Goal: Submit feedback/report problem: Submit feedback/report problem

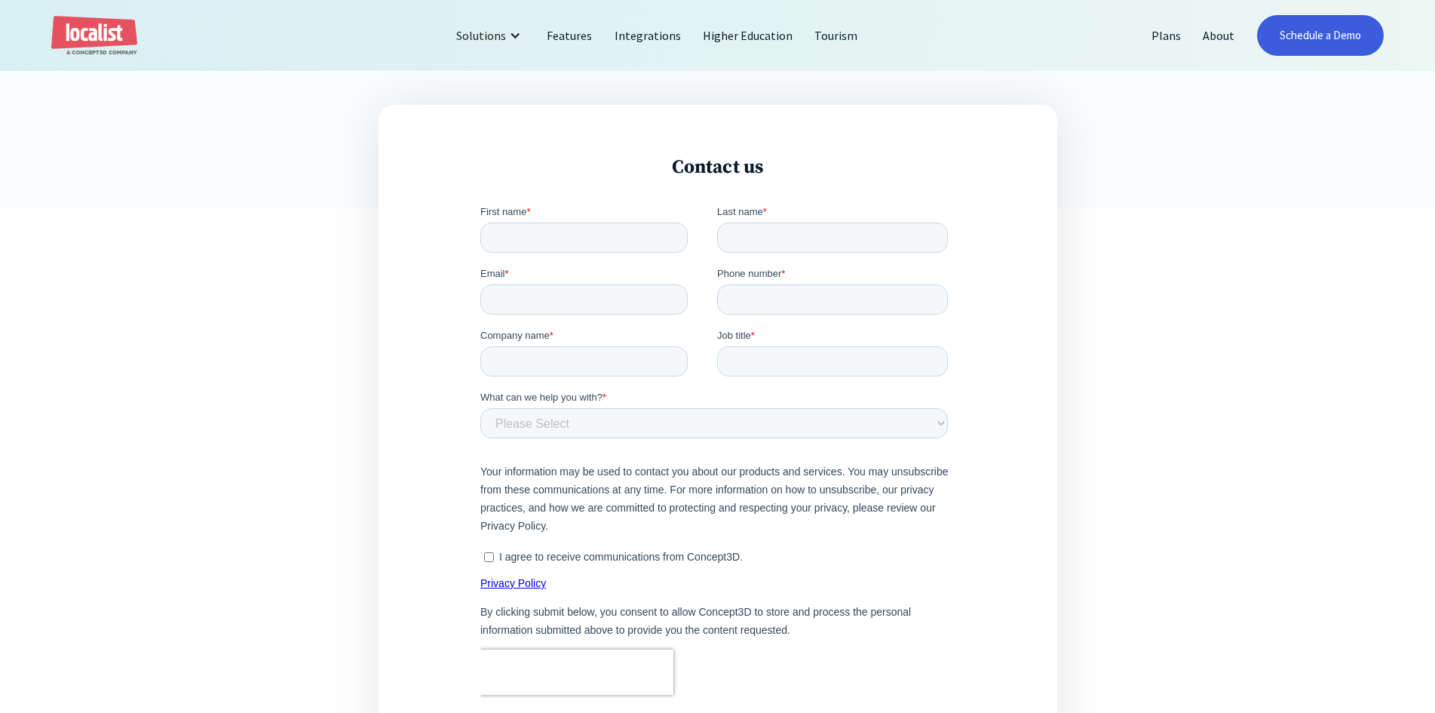
scroll to position [528, 0]
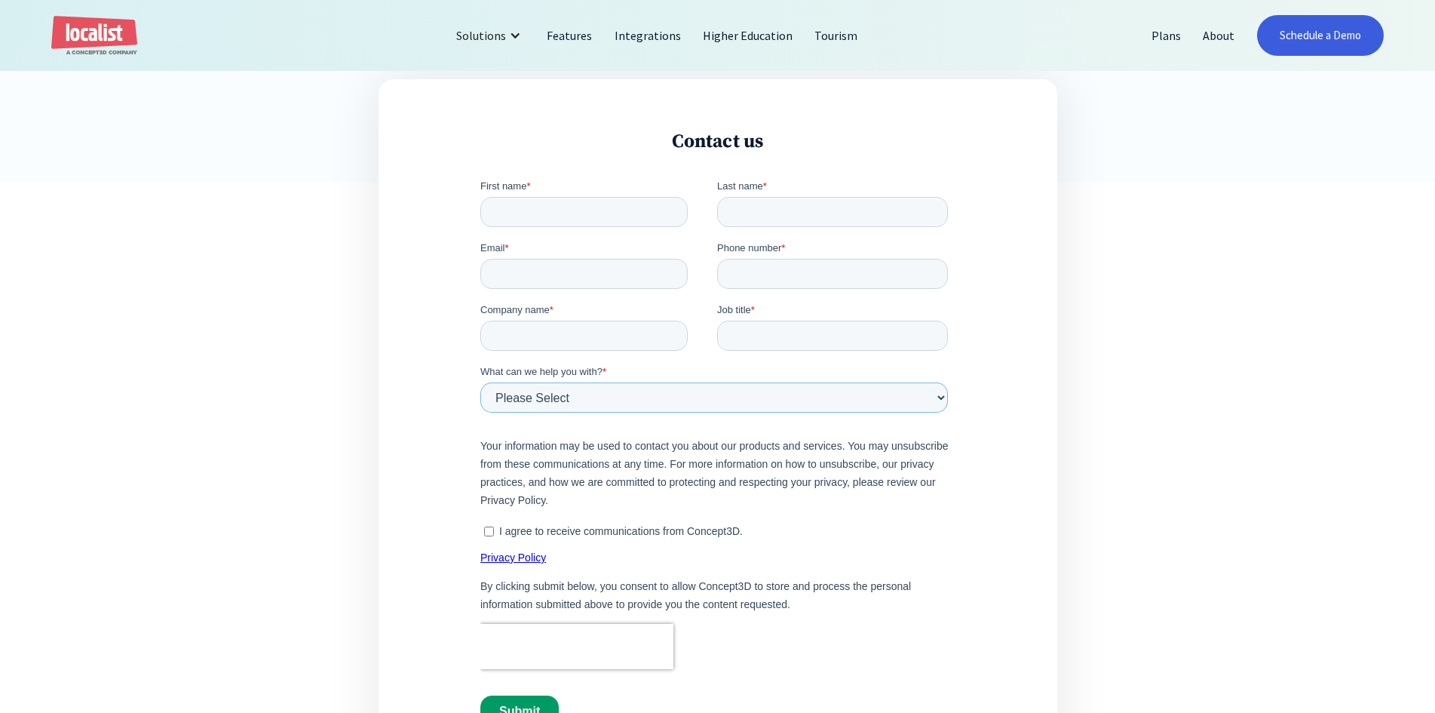
click at [898, 398] on select "Please Select Product and Account Support Contact a Sales Team Member Partnersh…" at bounding box center [714, 397] width 468 height 30
click at [1267, 462] on div "Contact us Localist, a Concept3D company, 1800 Wazee Street, Suite 300, Denver,…" at bounding box center [717, 633] width 1435 height 903
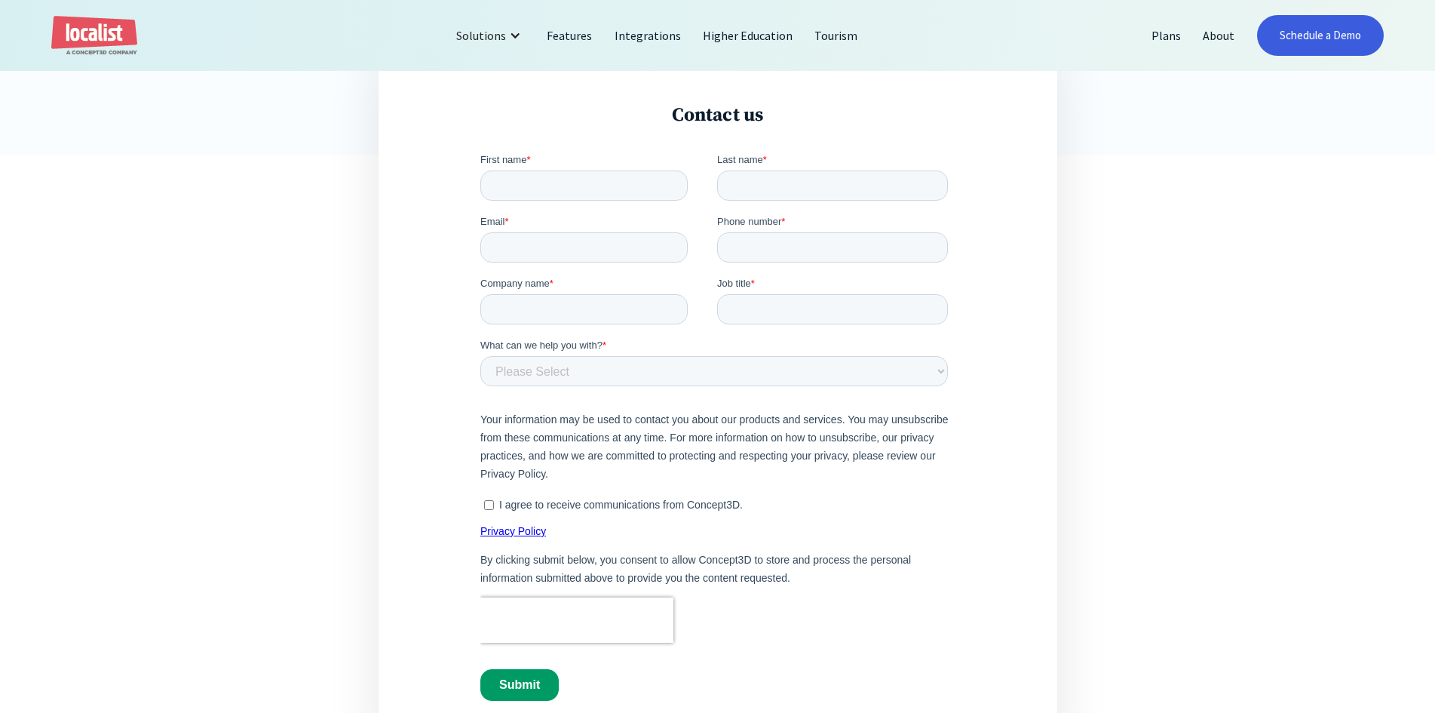
scroll to position [528, 0]
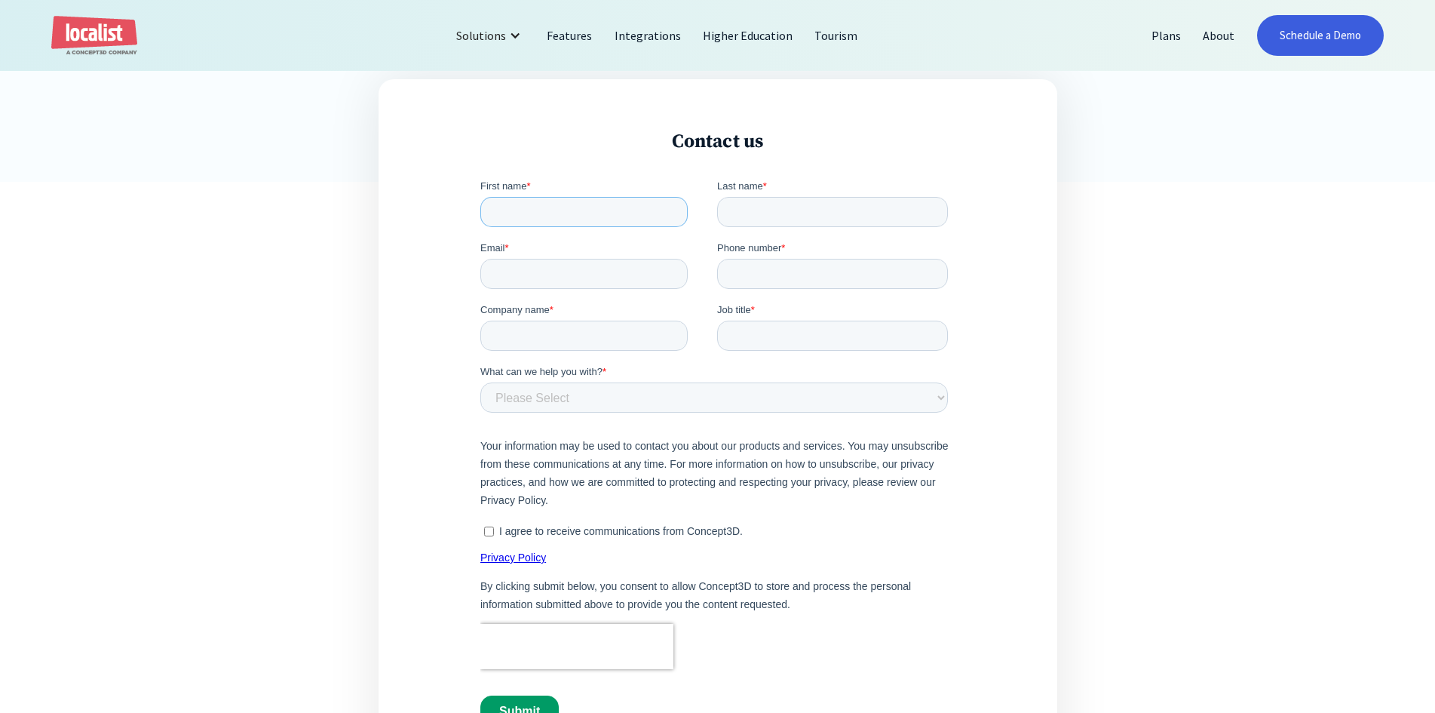
click at [557, 213] on input "First name *" at bounding box center [583, 212] width 207 height 30
type input "[PERSON_NAME]"
type input "[EMAIL_ADDRESS][PERSON_NAME][DOMAIN_NAME]"
click at [776, 263] on input "601.9741040" at bounding box center [832, 274] width 231 height 30
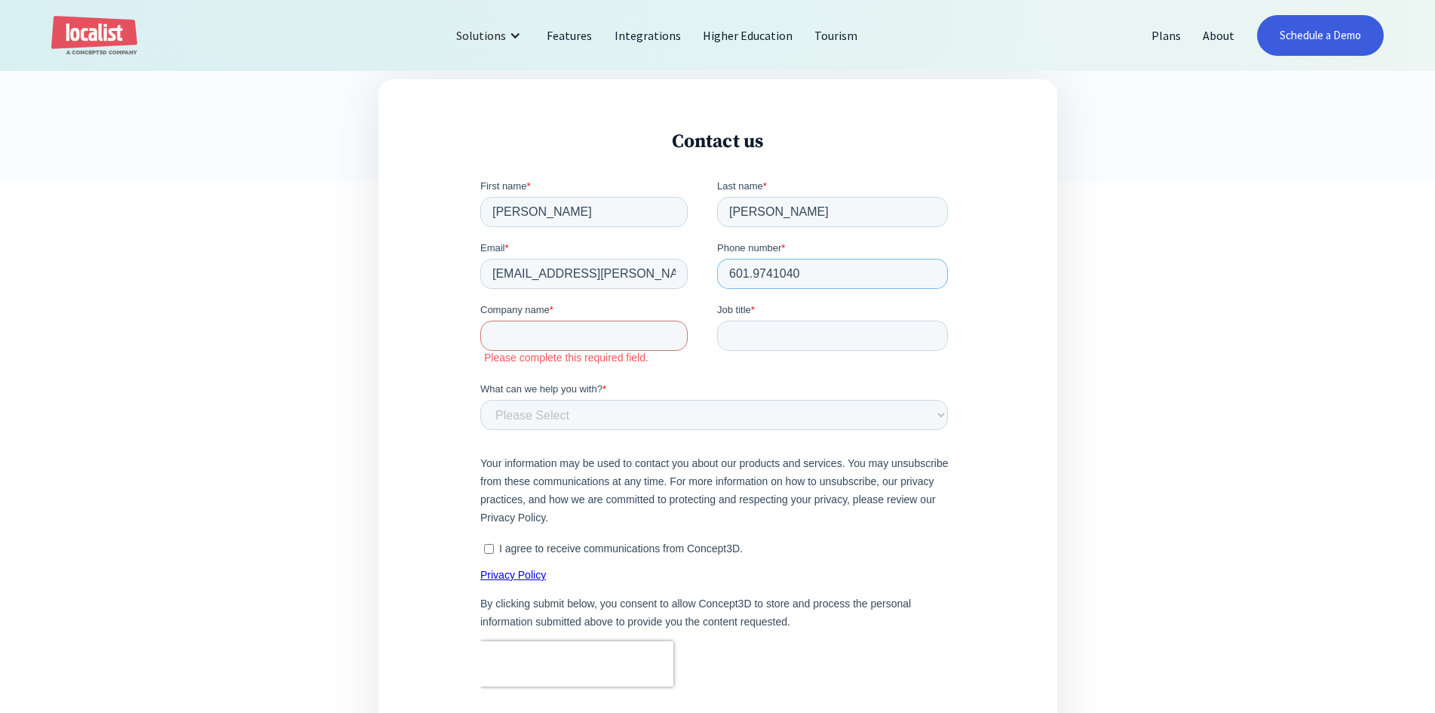
click at [772, 271] on input "601.9741040" at bounding box center [832, 274] width 231 height 30
type input "601.974.1040"
click at [541, 332] on input "Company name *" at bounding box center [583, 336] width 207 height 30
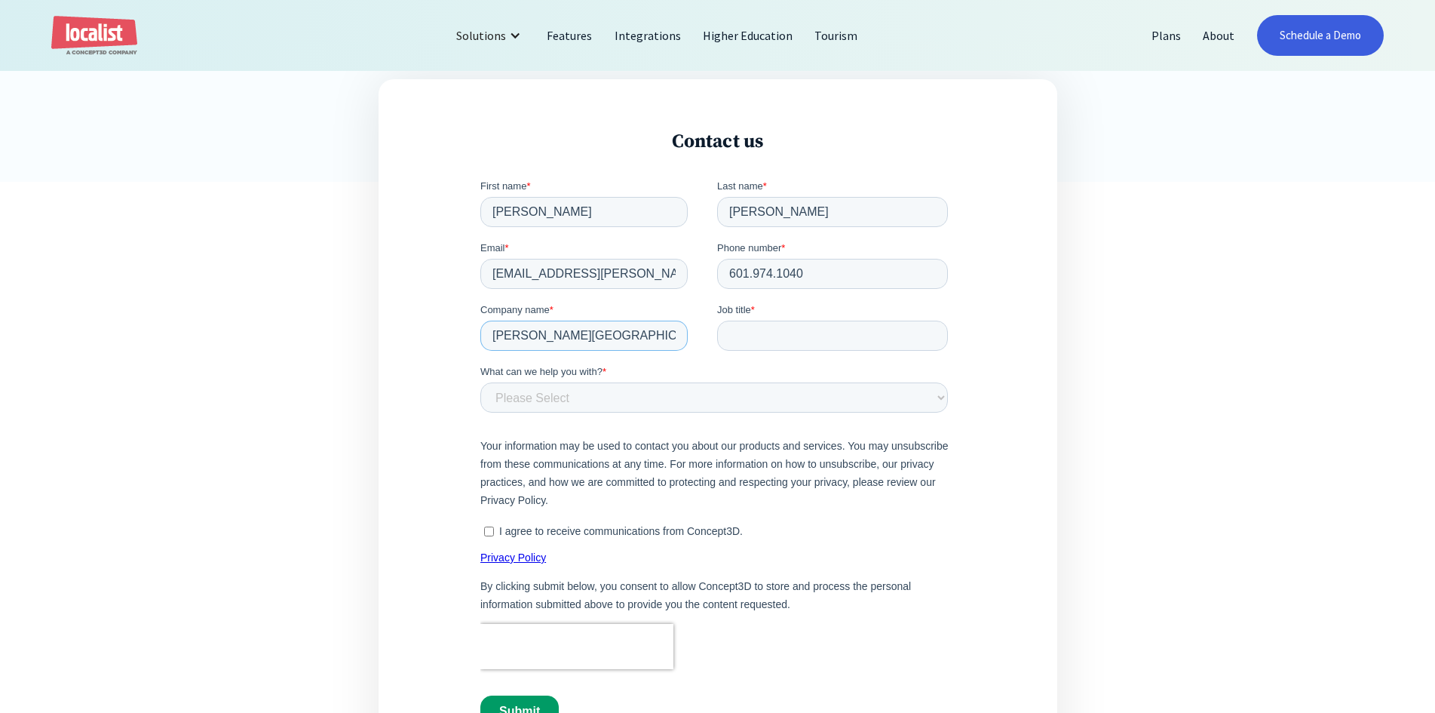
type input "[PERSON_NAME][GEOGRAPHIC_DATA]"
type input "Manager of Conference Services"
click at [738, 396] on select "Please Select Product and Account Support Contact a Sales Team Member Partnersh…" at bounding box center [714, 397] width 468 height 30
select select "CSM"
click at [480, 382] on select "Please Select Product and Account Support Contact a Sales Team Member Partnersh…" at bounding box center [714, 397] width 468 height 30
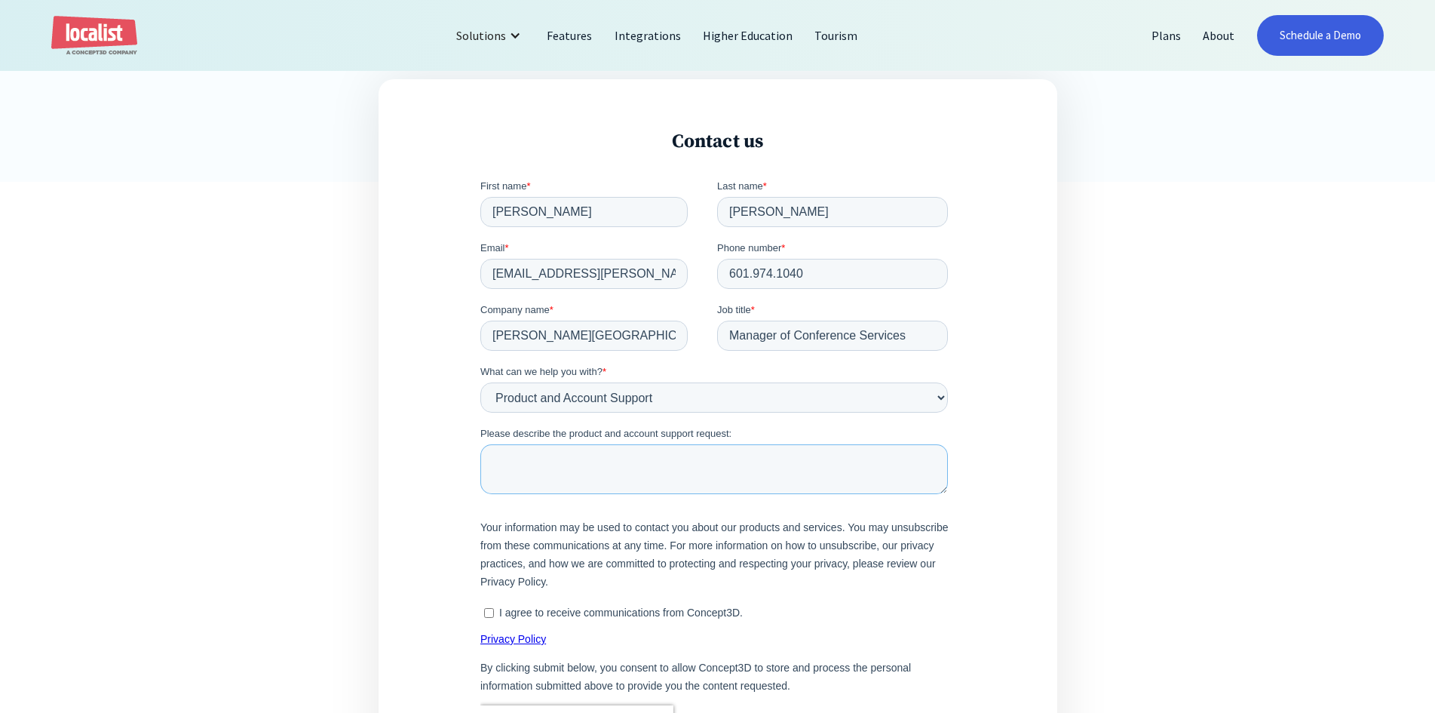
click at [713, 468] on textarea "Please describe the product and account support request:" at bounding box center [714, 469] width 468 height 50
type textarea "O"
type textarea "W"
type textarea "w"
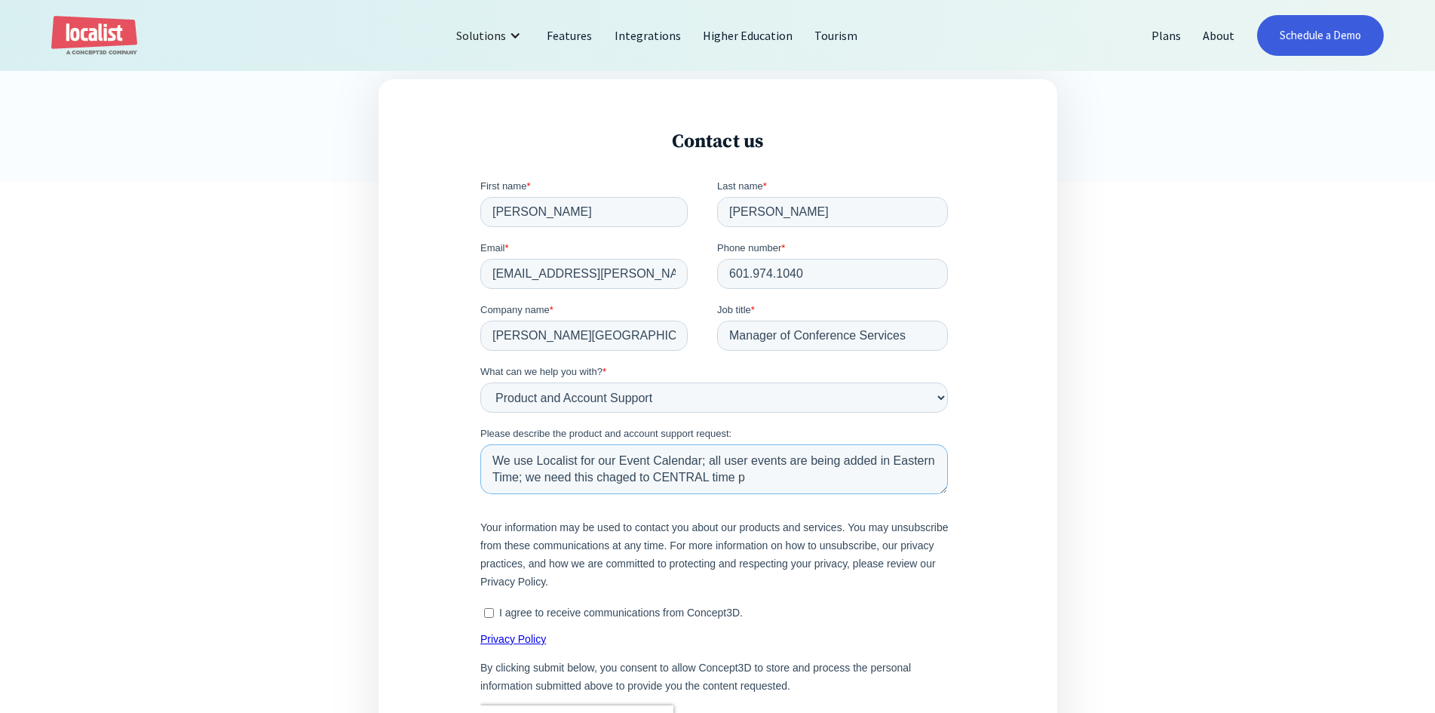
click at [658, 479] on textarea "We use Localist for our Event Calendar; all user events are being added in East…" at bounding box center [714, 469] width 468 height 50
click at [806, 477] on textarea "We use Localist for our Event Calendar; all user events are being added in East…" at bounding box center [714, 469] width 468 height 50
click at [759, 462] on textarea "We use Localist for our Event Calendar; all user events are being added in East…" at bounding box center [714, 469] width 468 height 50
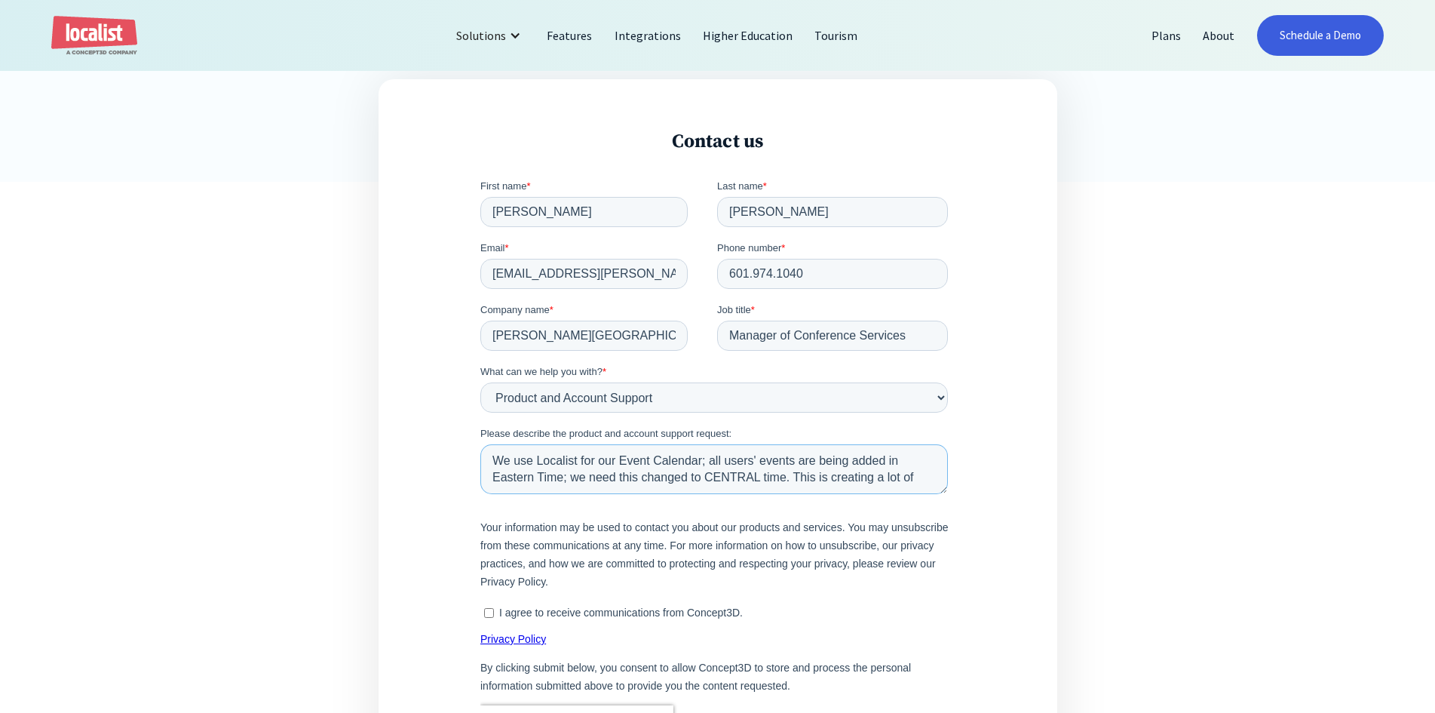
click at [851, 456] on textarea "We use Localist for our Event Calendar; all users' events are being added in Ea…" at bounding box center [714, 469] width 468 height 50
click at [627, 474] on textarea "We use Localist for our Event Calendar; all users' events are being automatical…" at bounding box center [714, 469] width 468 height 50
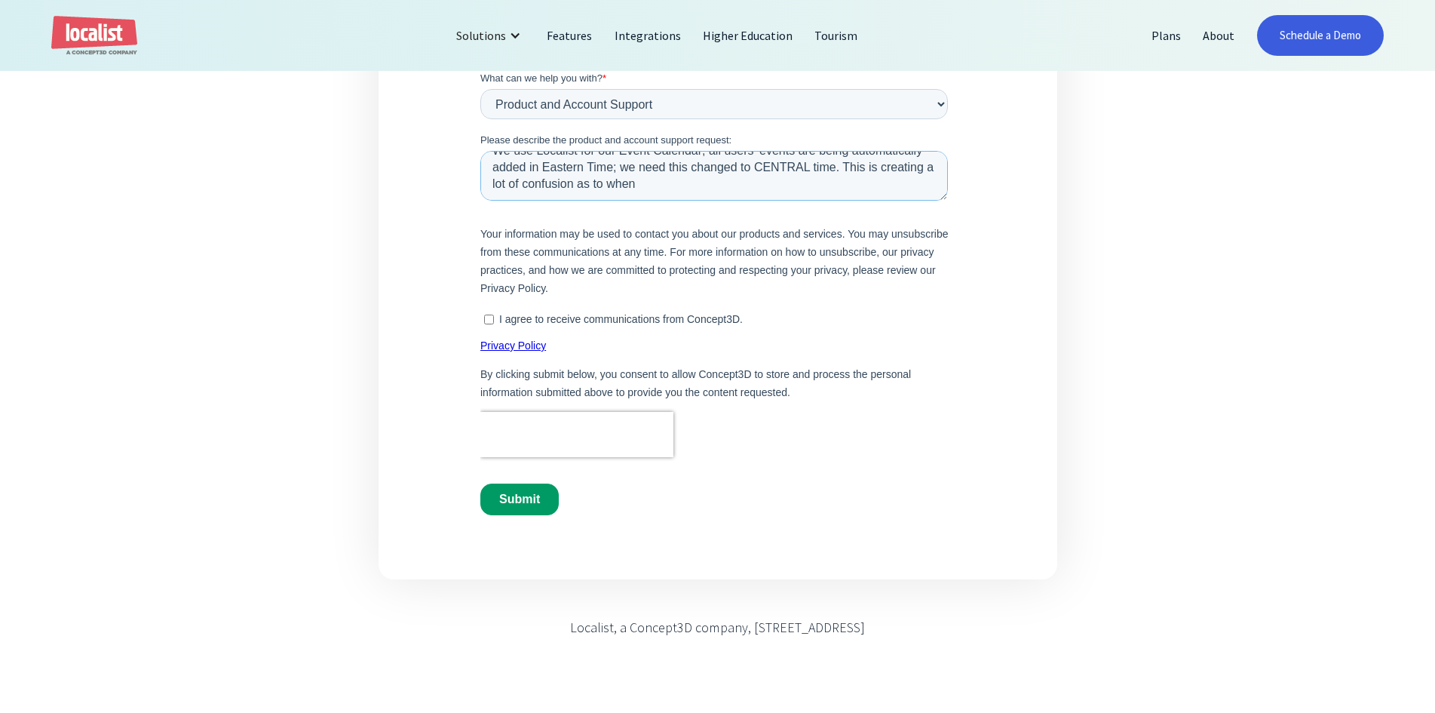
scroll to position [830, 0]
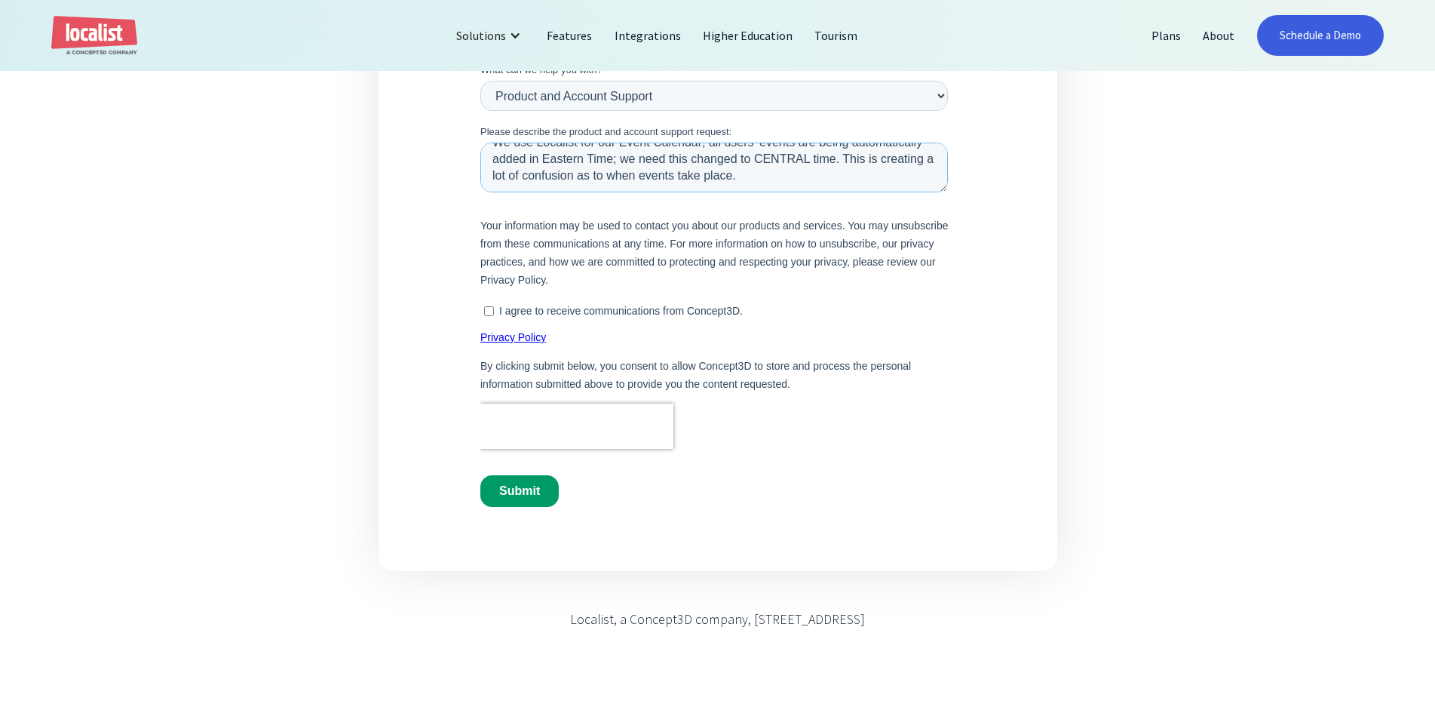
click at [864, 183] on textarea "We use Localist for our Event Calendar; all users' events are being automatical…" at bounding box center [714, 168] width 468 height 50
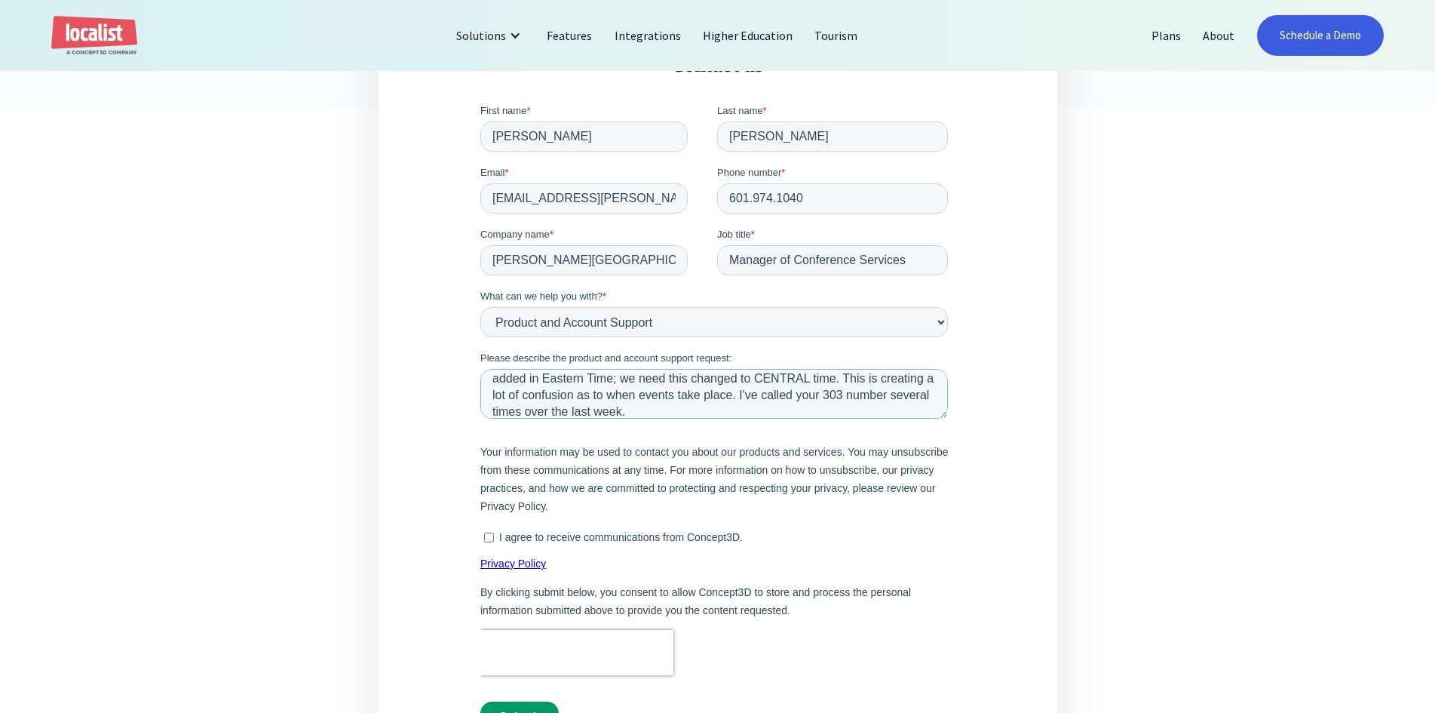
scroll to position [0, 0]
click at [715, 382] on textarea "We use Localist for our Event Calendar; all users' events are being automatical…" at bounding box center [714, 394] width 468 height 50
drag, startPoint x: 836, startPoint y: 384, endPoint x: 850, endPoint y: 410, distance: 29.4
click at [850, 410] on textarea "We use Localist for our Event Calendar. All users' events are being automatical…" at bounding box center [714, 394] width 468 height 50
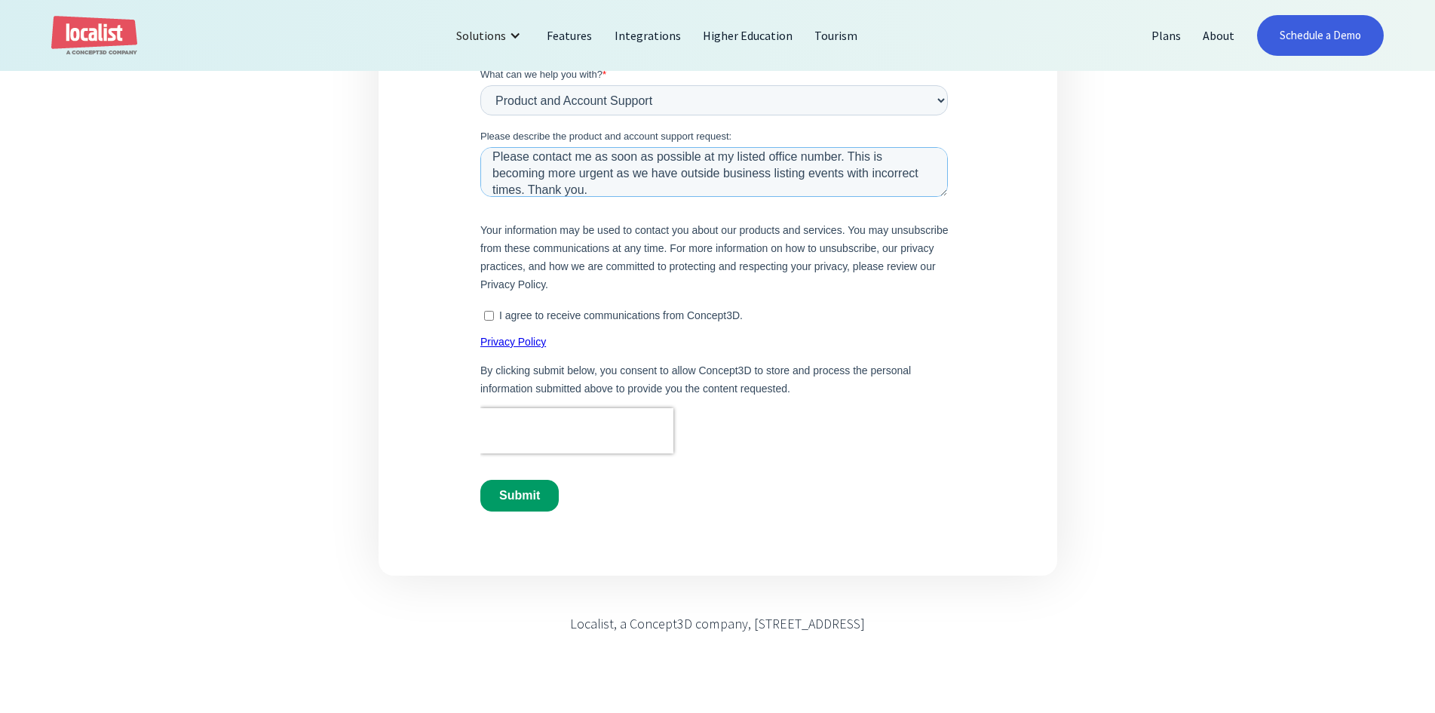
scroll to position [830, 0]
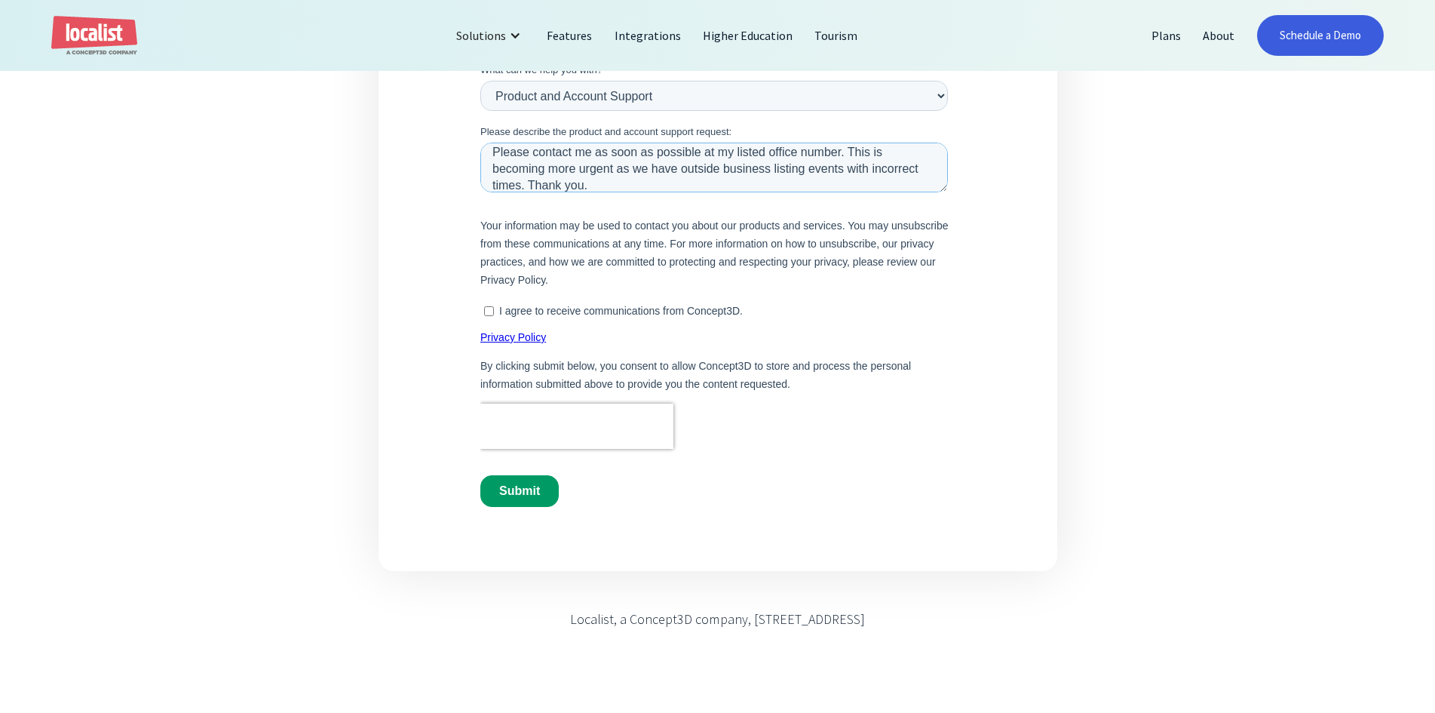
type textarea "We use Localist for our Event Calendar. All users' events are being automatical…"
click at [530, 484] on input "Submit" at bounding box center [519, 492] width 78 height 32
